Goal: Complete application form

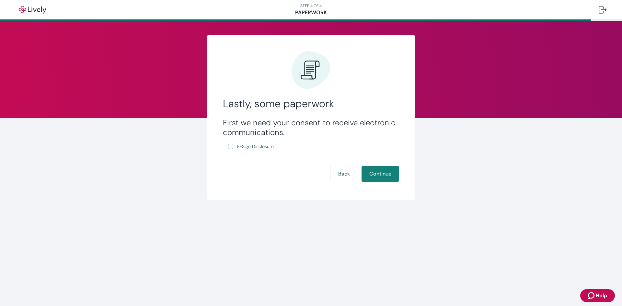
click at [229, 148] on input "E-Sign Disclosure" at bounding box center [230, 146] width 5 height 5
checkbox input "true"
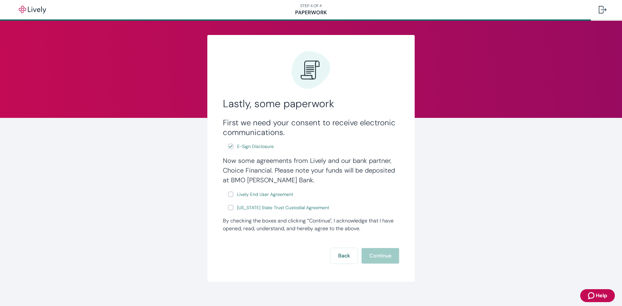
click at [228, 195] on input "Lively End User Agreement" at bounding box center [230, 194] width 5 height 5
checkbox input "true"
click at [229, 210] on input "[US_STATE] State Trust Custodial Agreement" at bounding box center [230, 207] width 5 height 5
checkbox input "true"
click at [373, 259] on button "Continue" at bounding box center [381, 256] width 38 height 16
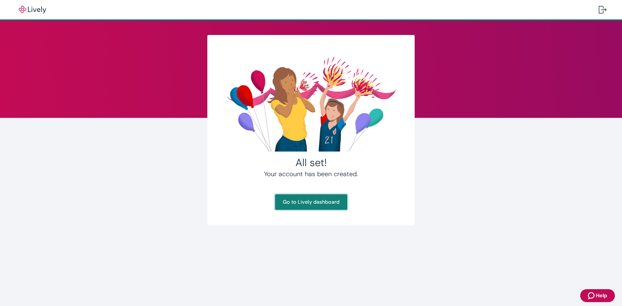
click at [313, 204] on link "Go to Lively dashboard" at bounding box center [311, 203] width 72 height 16
